Goal: Task Accomplishment & Management: Manage account settings

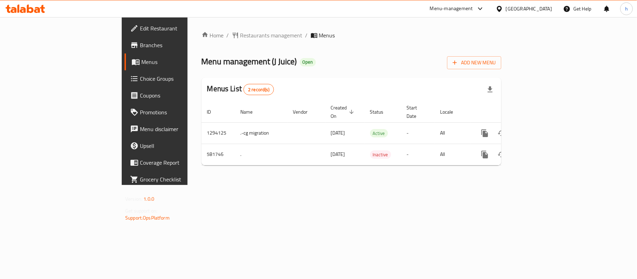
click at [506, 9] on div at bounding box center [501, 9] width 10 height 8
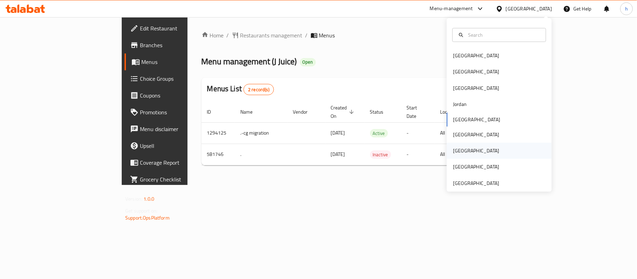
click at [455, 151] on div "[GEOGRAPHIC_DATA]" at bounding box center [476, 151] width 46 height 8
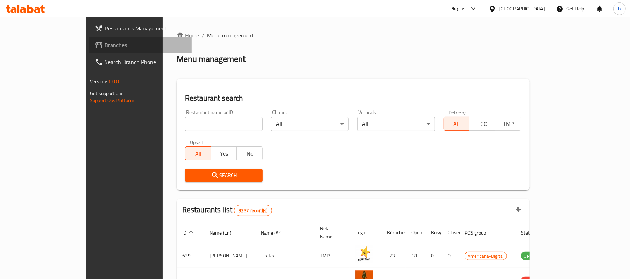
click at [105, 43] on span "Branches" at bounding box center [146, 45] width 82 height 8
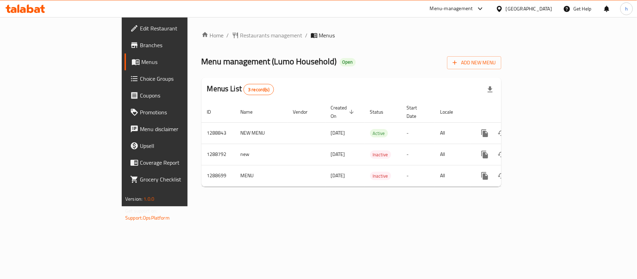
click at [309, 206] on div "Home / Restaurants management / Menus Menu management ( Lumo Household ) Open A…" at bounding box center [352, 111] width 328 height 189
click at [346, 63] on div "Menu management ( Lumo Household ) Open Add New Menu" at bounding box center [352, 62] width 300 height 16
click at [140, 28] on span "Edit Restaurant" at bounding box center [181, 28] width 83 height 8
click at [503, 9] on icon at bounding box center [499, 8] width 7 height 7
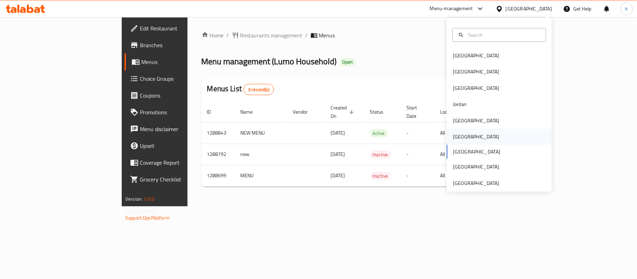
click at [489, 140] on div "[GEOGRAPHIC_DATA]" at bounding box center [499, 137] width 105 height 16
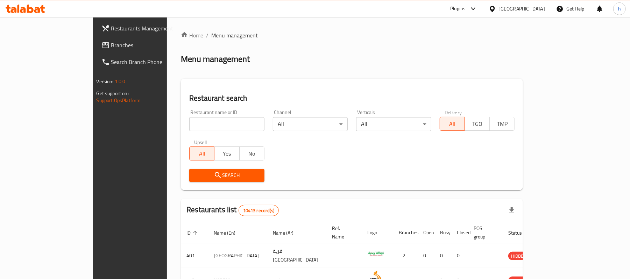
click at [111, 41] on span "Branches" at bounding box center [152, 45] width 82 height 8
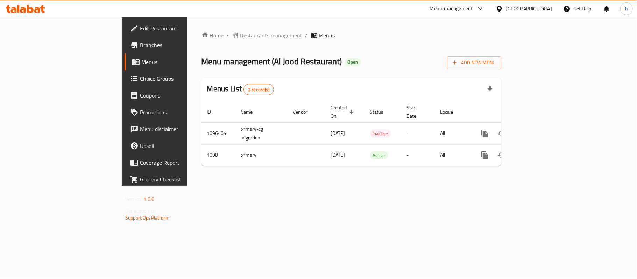
click at [216, 186] on div "Home / Restaurants management / Menus Menu management ( Al Jood Restaurant ) Op…" at bounding box center [352, 101] width 328 height 169
click at [547, 12] on div "[GEOGRAPHIC_DATA]" at bounding box center [529, 9] width 46 height 8
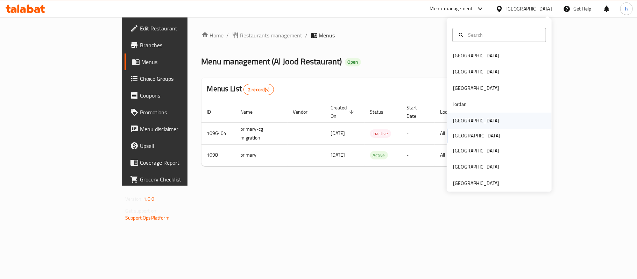
click at [453, 120] on div "[GEOGRAPHIC_DATA]" at bounding box center [476, 121] width 46 height 8
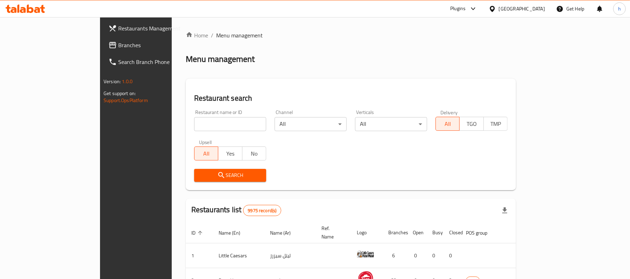
click at [118, 44] on span "Branches" at bounding box center [159, 45] width 82 height 8
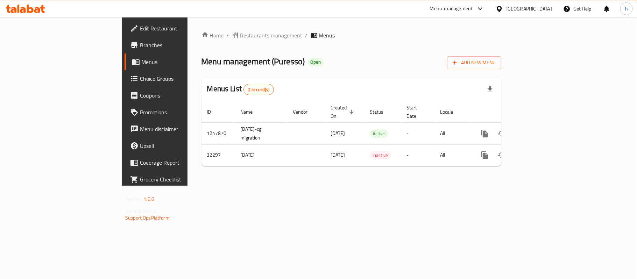
click at [413, 62] on div "Menu management ( Puresso ) Open Add New Menu" at bounding box center [352, 62] width 300 height 16
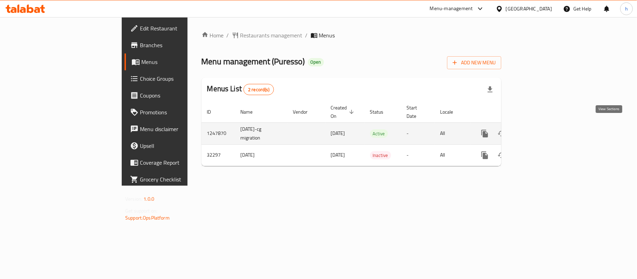
click at [540, 129] on icon "enhanced table" at bounding box center [535, 133] width 8 height 8
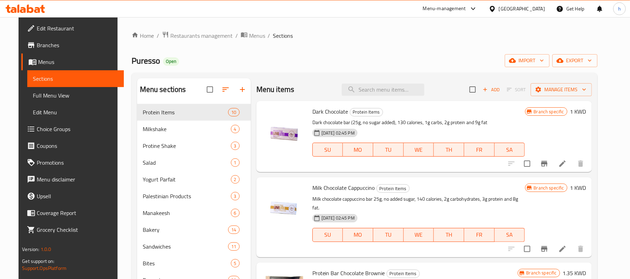
click at [396, 80] on div "Menu items Add Sort Manage items" at bounding box center [424, 89] width 336 height 23
click at [396, 85] on input "search" at bounding box center [383, 90] width 83 height 12
paste input "California Wrap Sandwich"
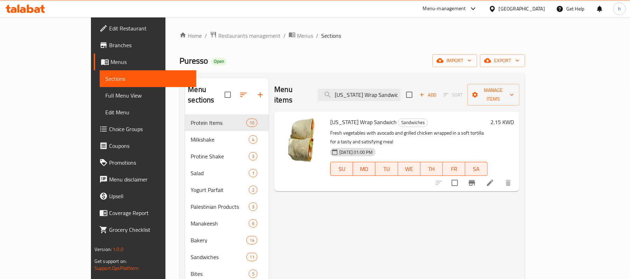
type input "California Wrap Sandwich"
click at [109, 24] on span "Edit Restaurant" at bounding box center [150, 28] width 82 height 8
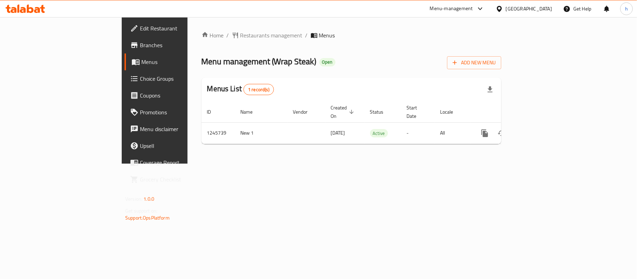
click at [363, 56] on div "Menu management ( Wrap Steak ) Open Add New Menu" at bounding box center [352, 62] width 300 height 16
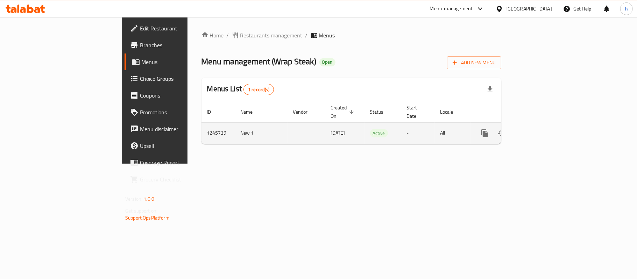
click at [540, 129] on icon "enhanced table" at bounding box center [535, 133] width 8 height 8
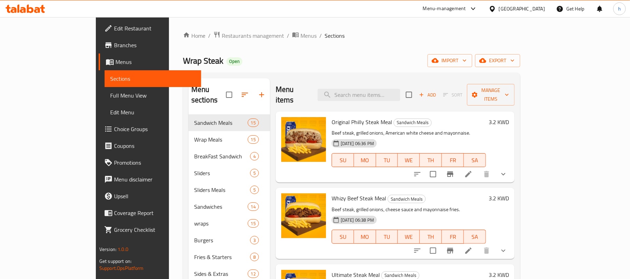
click at [380, 83] on div "Menu items Add Sort Manage items" at bounding box center [395, 94] width 239 height 33
click at [380, 89] on input "search" at bounding box center [359, 95] width 83 height 12
paste input "Egg With Onion"
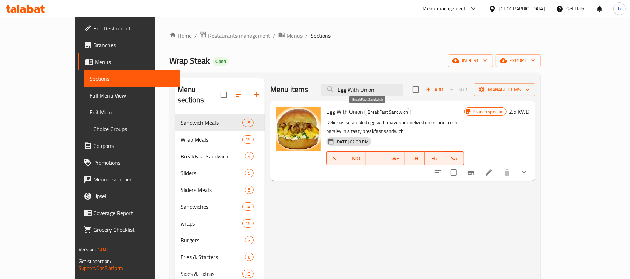
type input "Egg With Onion"
click at [371, 110] on span "BreakFast Sandwich" at bounding box center [388, 112] width 46 height 8
click at [371, 111] on span "BreakFast Sandwich" at bounding box center [388, 112] width 46 height 8
click at [372, 113] on span "BreakFast Sandwich" at bounding box center [388, 112] width 46 height 8
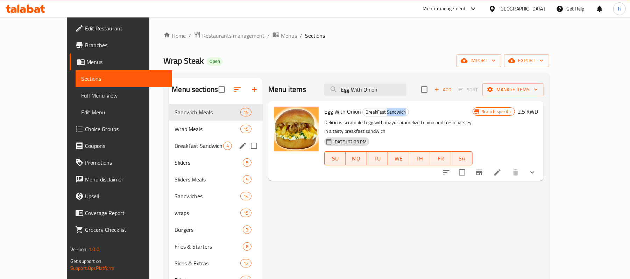
click at [177, 142] on span "BreakFast Sandwich" at bounding box center [199, 146] width 49 height 8
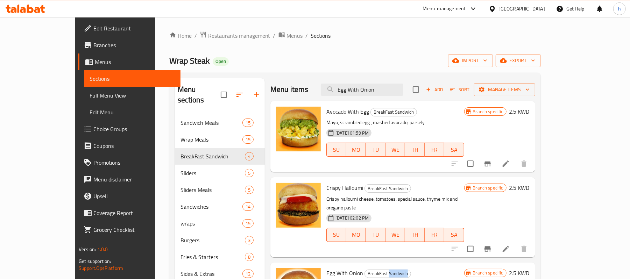
scroll to position [44, 0]
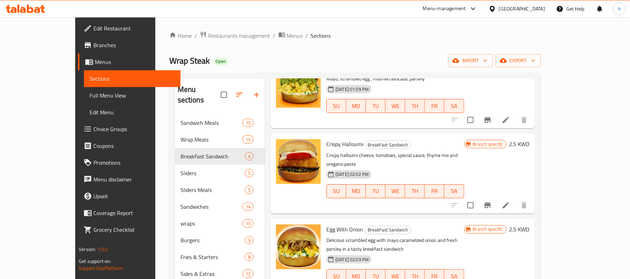
click at [532, 11] on div "Kuwait" at bounding box center [522, 9] width 46 height 8
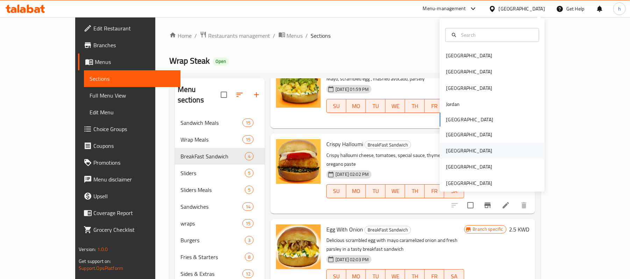
click at [454, 150] on div "[GEOGRAPHIC_DATA]" at bounding box center [469, 151] width 57 height 16
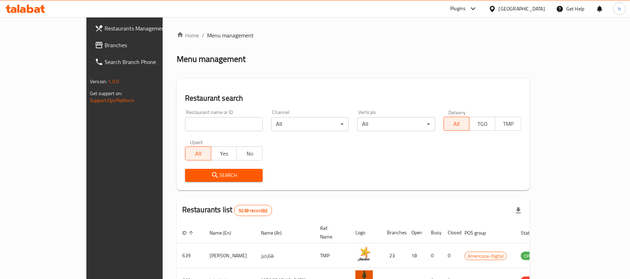
click at [105, 42] on span "Branches" at bounding box center [146, 45] width 82 height 8
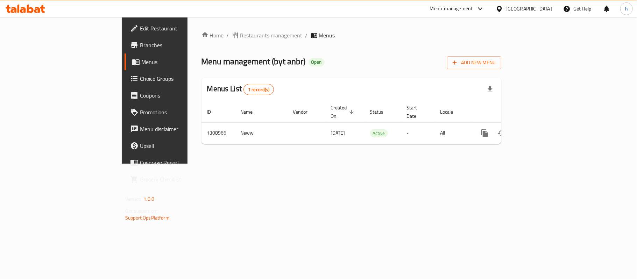
click at [368, 57] on div "Menu management ( byt anbr ) Open Add New Menu" at bounding box center [352, 62] width 300 height 16
click at [377, 157] on div "Home / Restaurants management / Menus Menu management ( byt anbr ) Open Add New…" at bounding box center [352, 90] width 328 height 147
click at [363, 73] on div "Home / Restaurants management / Menus Menu management ( byt anbr ) Open Add New…" at bounding box center [352, 90] width 300 height 119
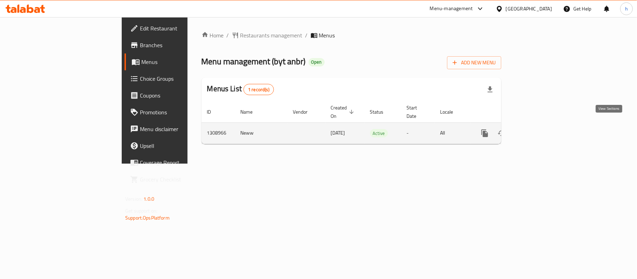
click at [539, 130] on icon "enhanced table" at bounding box center [535, 133] width 6 height 6
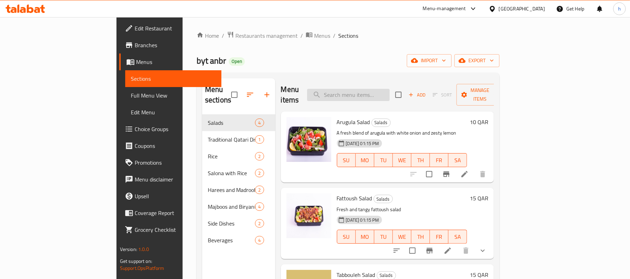
click at [386, 91] on input "search" at bounding box center [348, 95] width 83 height 12
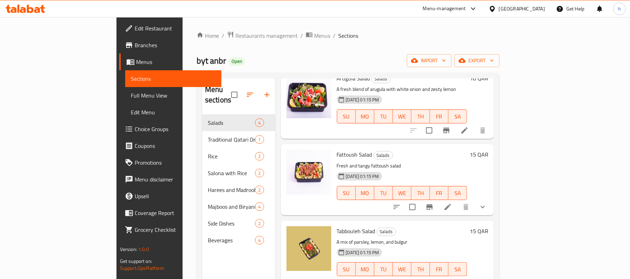
scroll to position [6, 0]
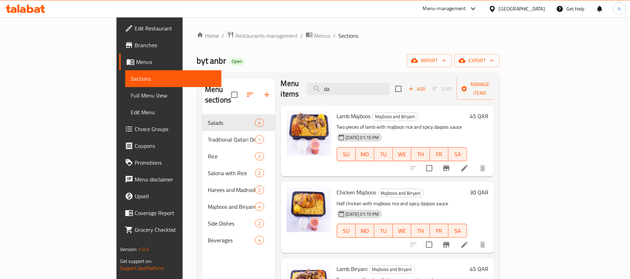
type input "d"
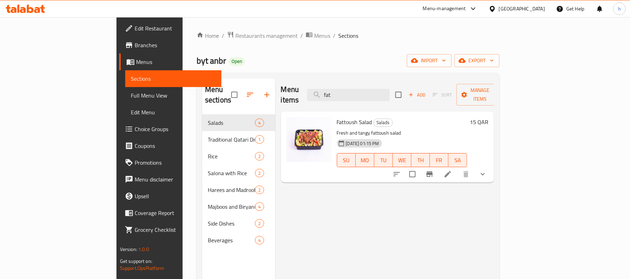
type input "fat"
click at [236, 33] on span "Restaurants management" at bounding box center [267, 35] width 62 height 8
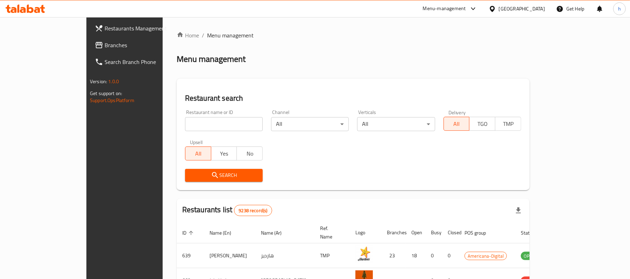
click at [105, 44] on span "Branches" at bounding box center [146, 45] width 82 height 8
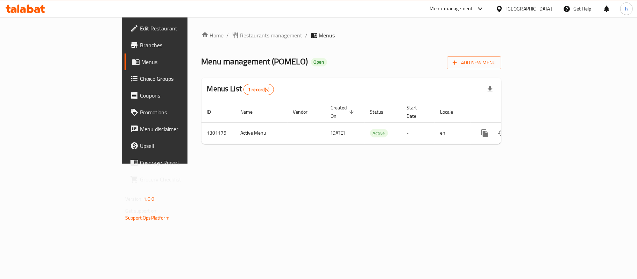
click at [268, 164] on div "Home / Restaurants management / Menus Menu management ( POMELO ) Open Add New M…" at bounding box center [352, 90] width 328 height 147
click at [349, 51] on div "Home / Restaurants management / Menus Menu management ( POMELO ) Open Add New M…" at bounding box center [352, 90] width 300 height 119
click at [275, 76] on div "Home / Restaurants management / Menus Menu management ( POMELO ) Open Add New M…" at bounding box center [352, 90] width 300 height 119
click at [225, 164] on div "Home / Restaurants management / Menus Menu management ( POMELO ) Open Add New M…" at bounding box center [352, 90] width 328 height 147
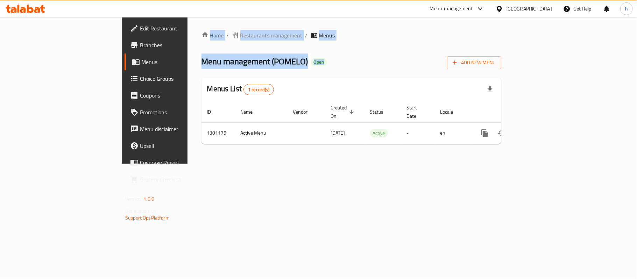
drag, startPoint x: 280, startPoint y: 65, endPoint x: 126, endPoint y: 24, distance: 159.6
click at [188, 24] on div "Home / Restaurants management / Menus Menu management ( POMELO ) Open Add New M…" at bounding box center [352, 90] width 328 height 147
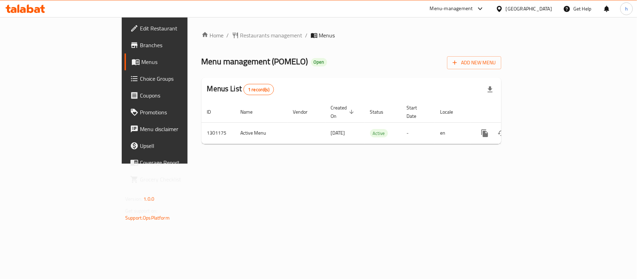
click at [339, 80] on div "Menus List 1 record(s)" at bounding box center [352, 90] width 300 height 24
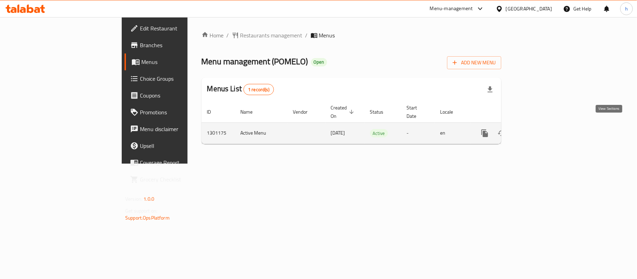
click at [540, 129] on icon "enhanced table" at bounding box center [535, 133] width 8 height 8
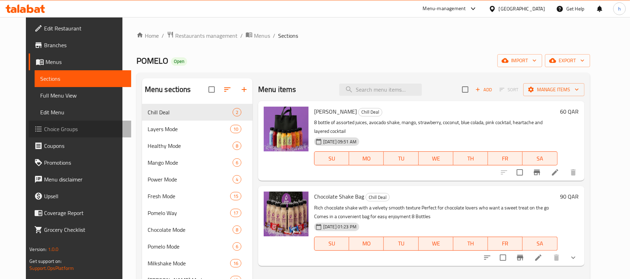
click at [44, 131] on span "Choice Groups" at bounding box center [85, 129] width 82 height 8
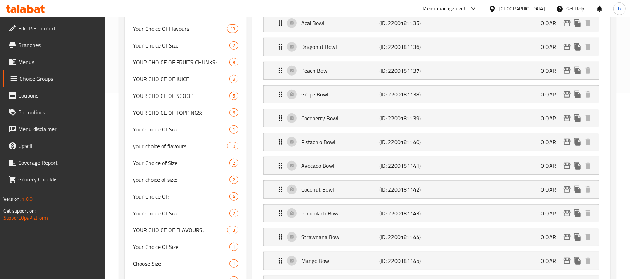
scroll to position [280, 0]
